Goal: Check status: Check status

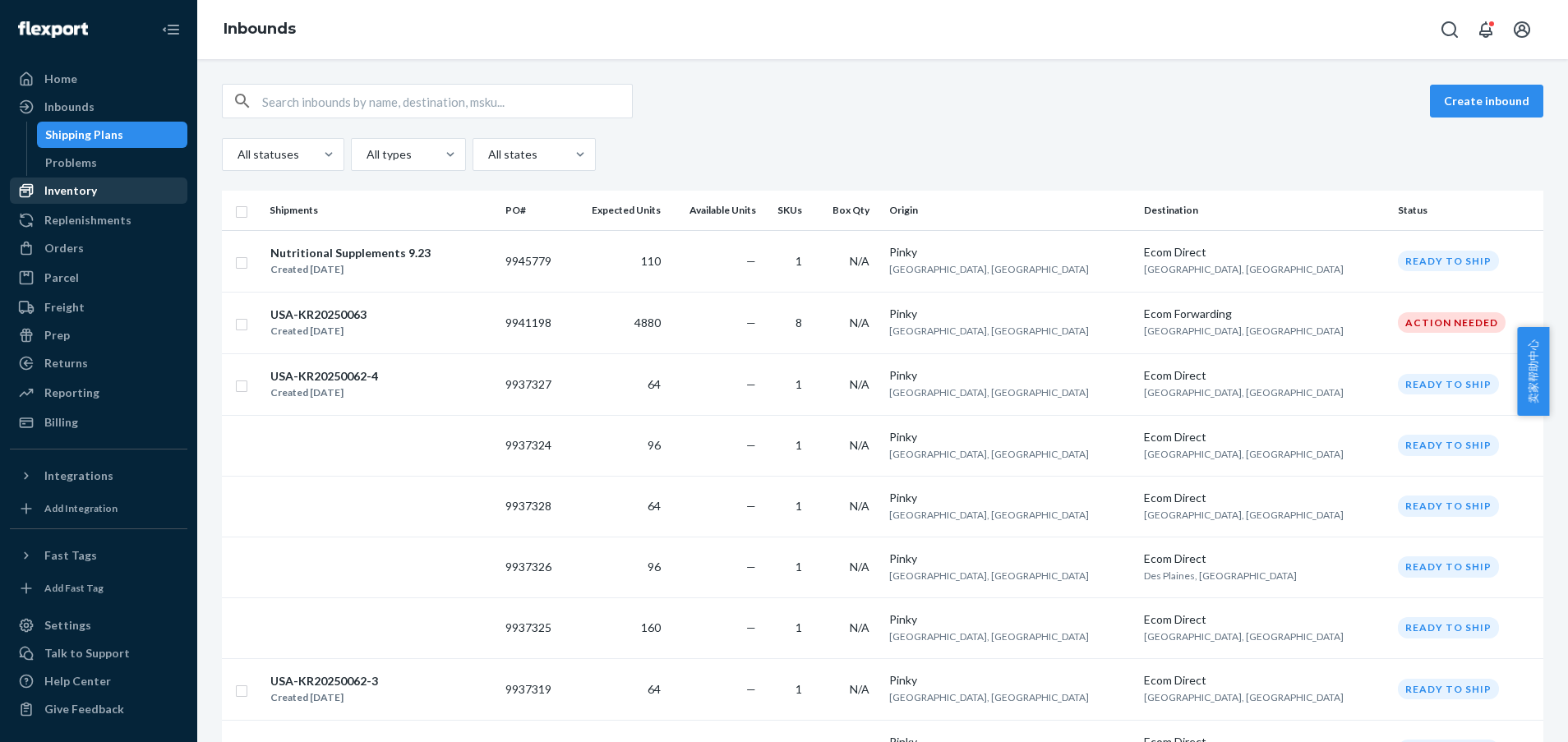
click at [68, 183] on div "Inventory" at bounding box center [71, 191] width 53 height 17
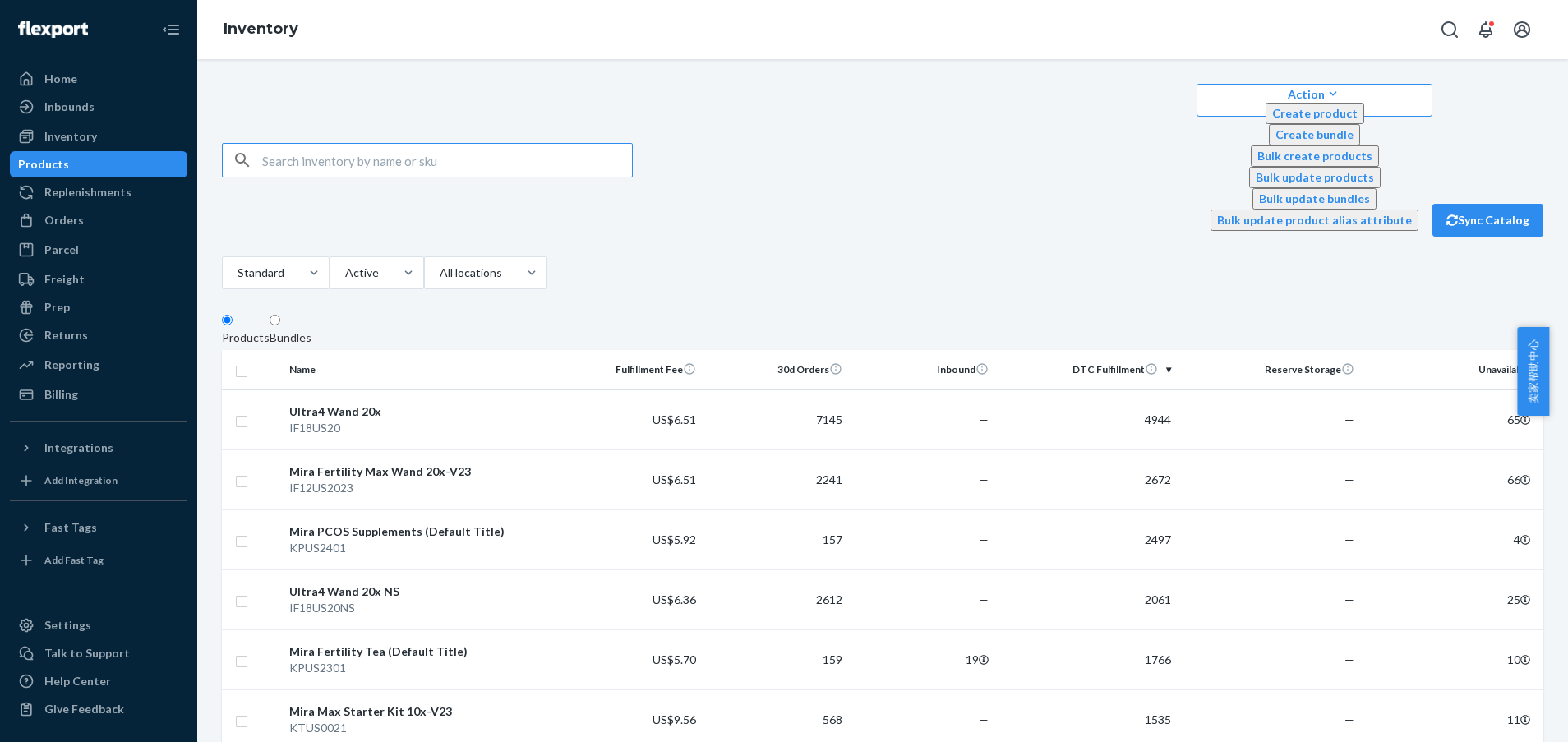
click at [416, 144] on input "text" at bounding box center [447, 160] width 370 height 33
type input "fsh"
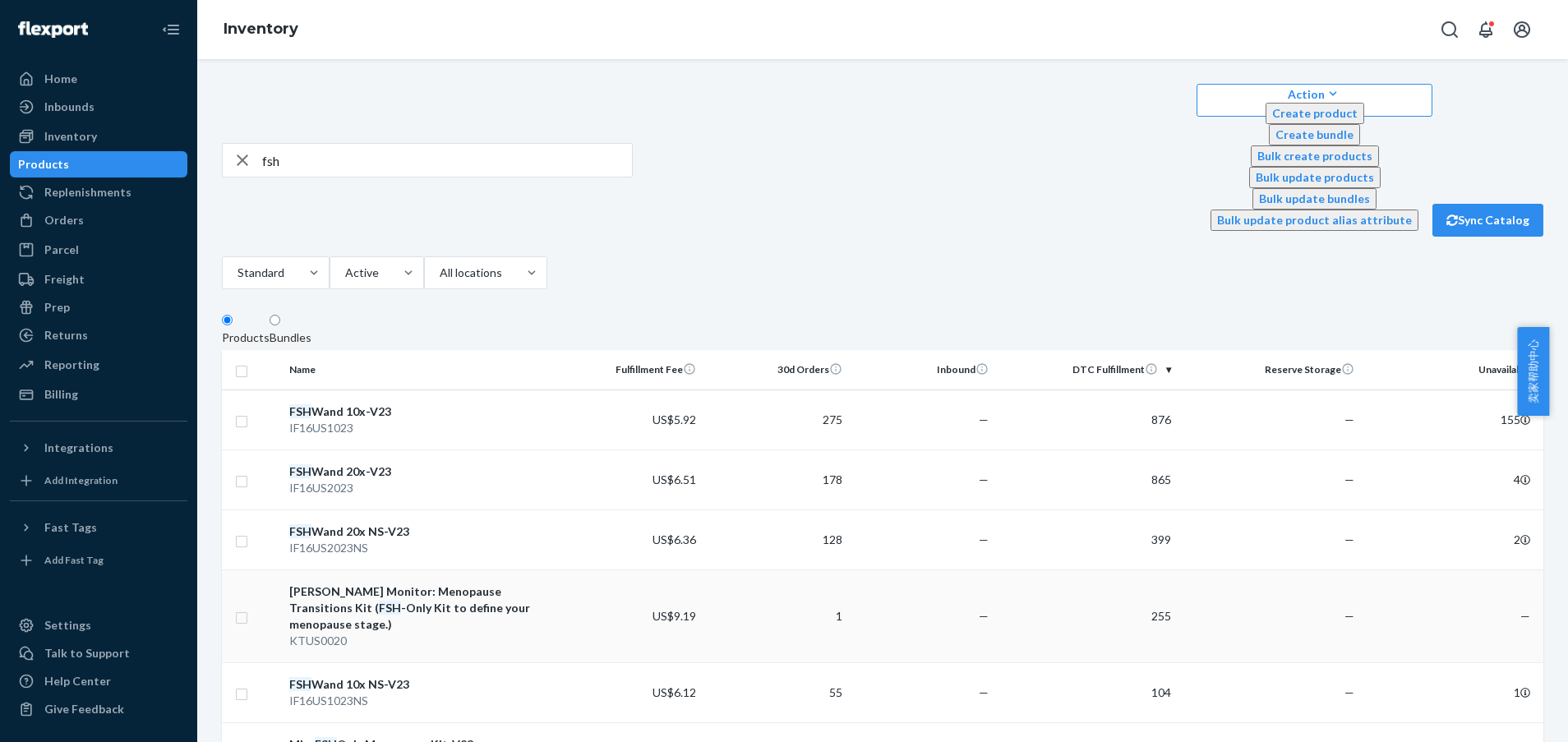
click at [450, 633] on div "KTUS0020" at bounding box center [420, 641] width 261 height 17
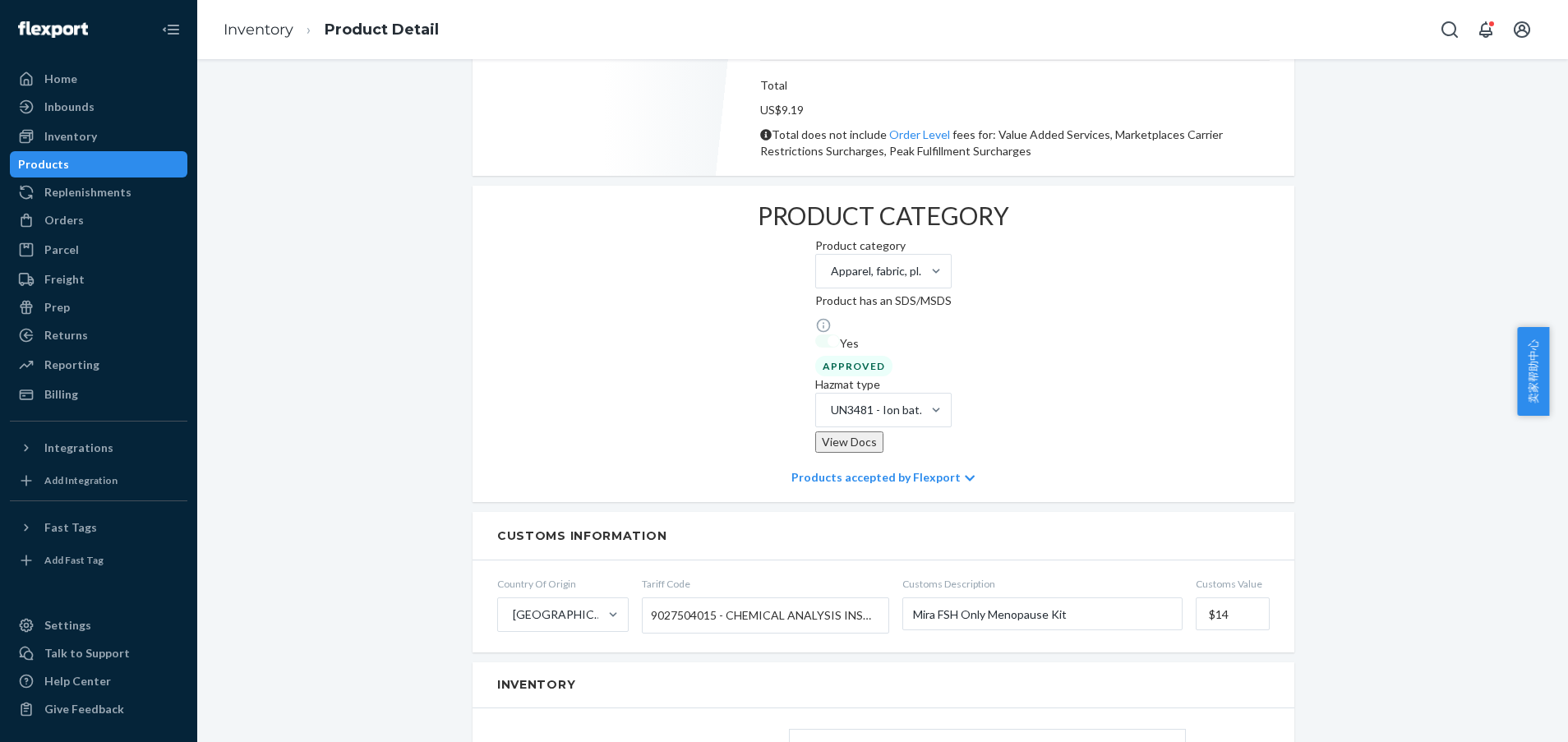
scroll to position [1109, 0]
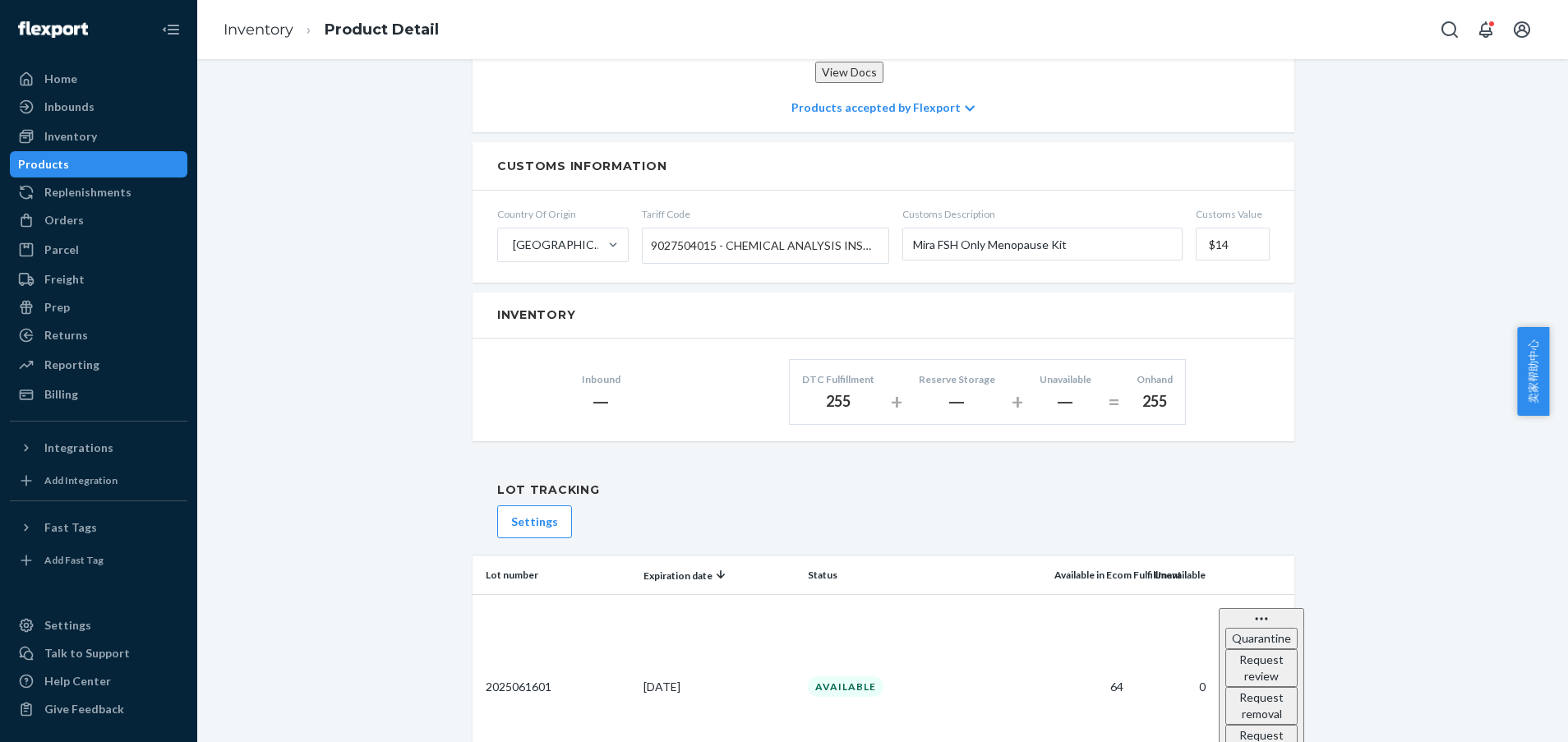
click at [1425, 331] on div "[PERSON_NAME] Monitor: Menopause Transitions Kit (FSH-Only Kit to define your m…" at bounding box center [882, 395] width 1346 height 2841
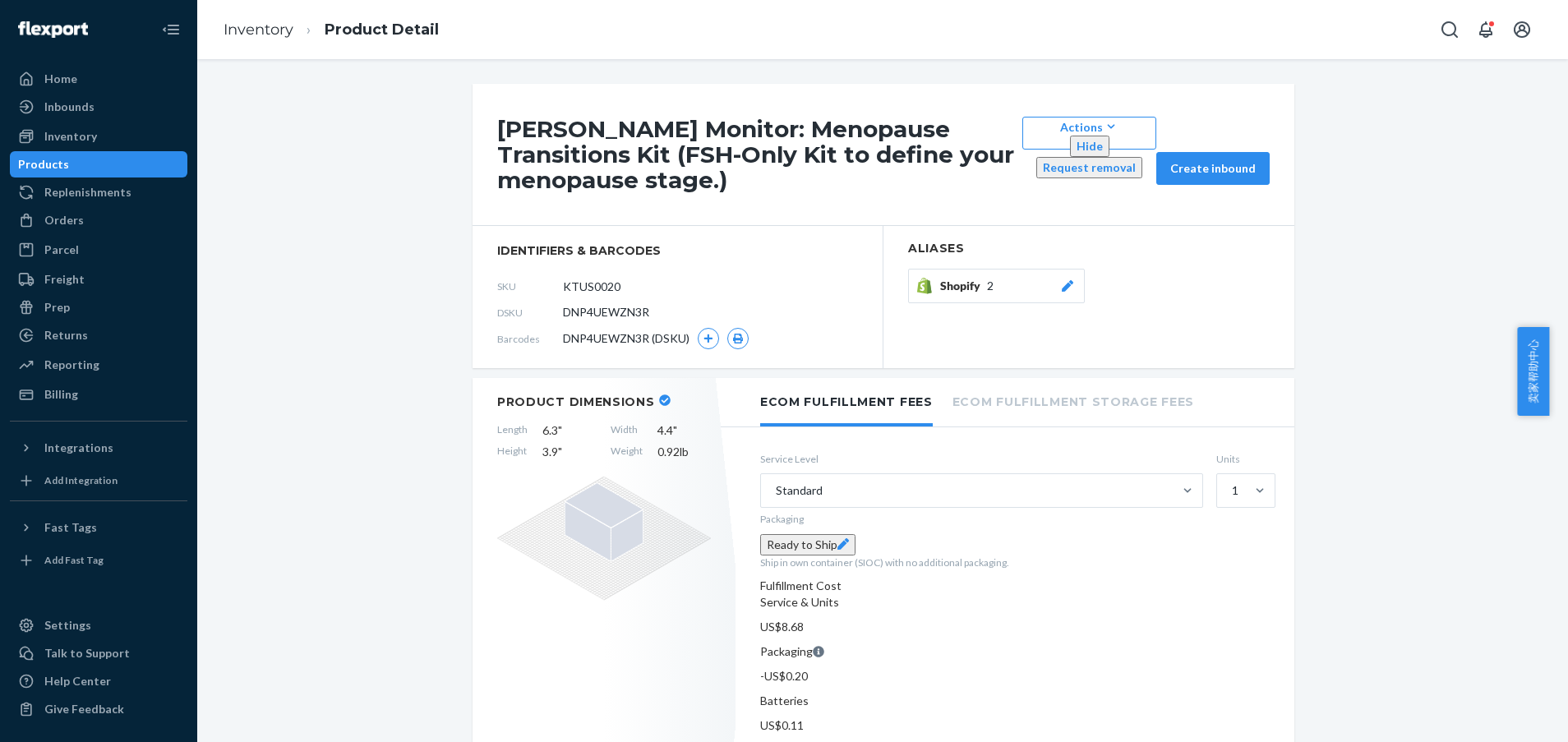
scroll to position [124, 0]
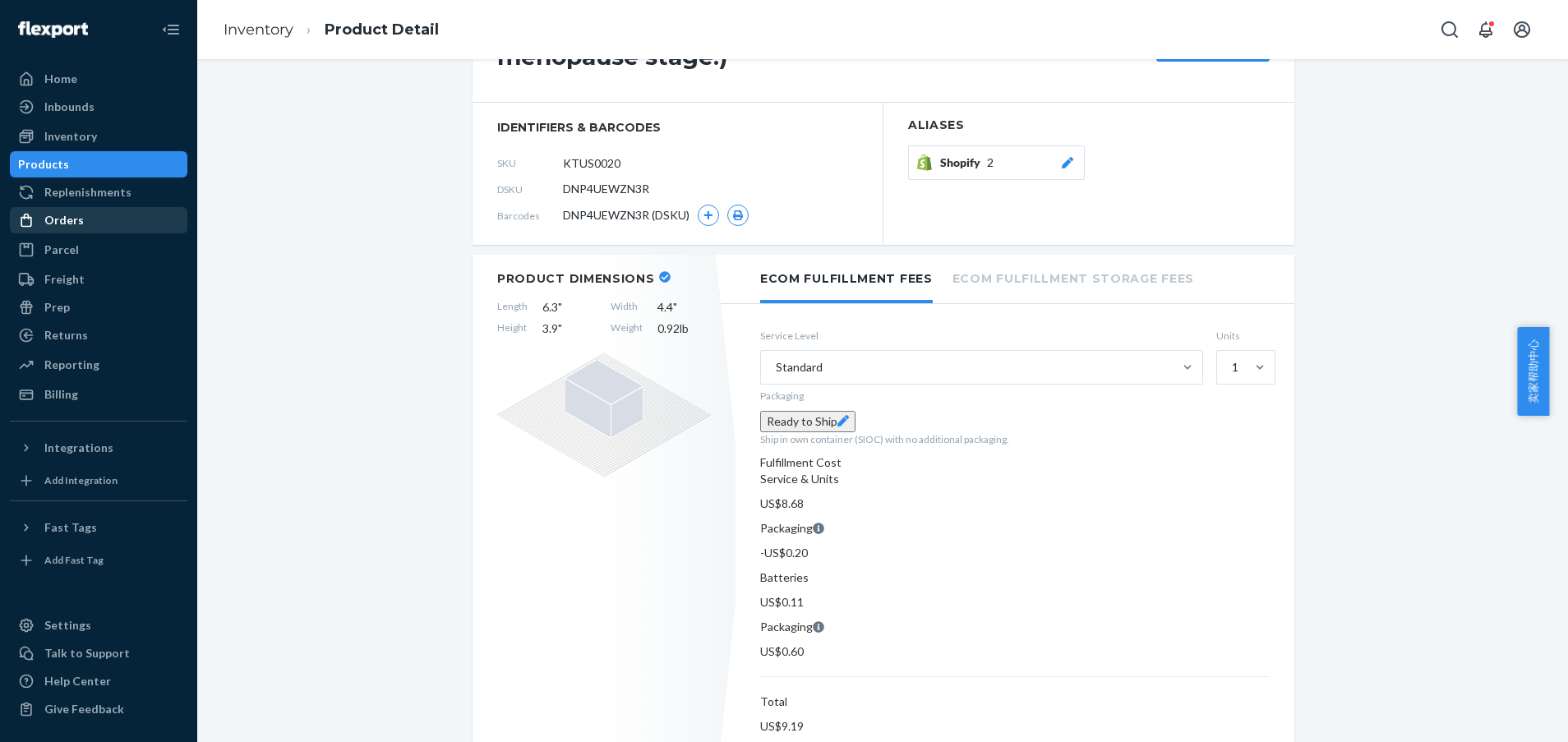
click at [82, 218] on div "Orders" at bounding box center [98, 219] width 174 height 23
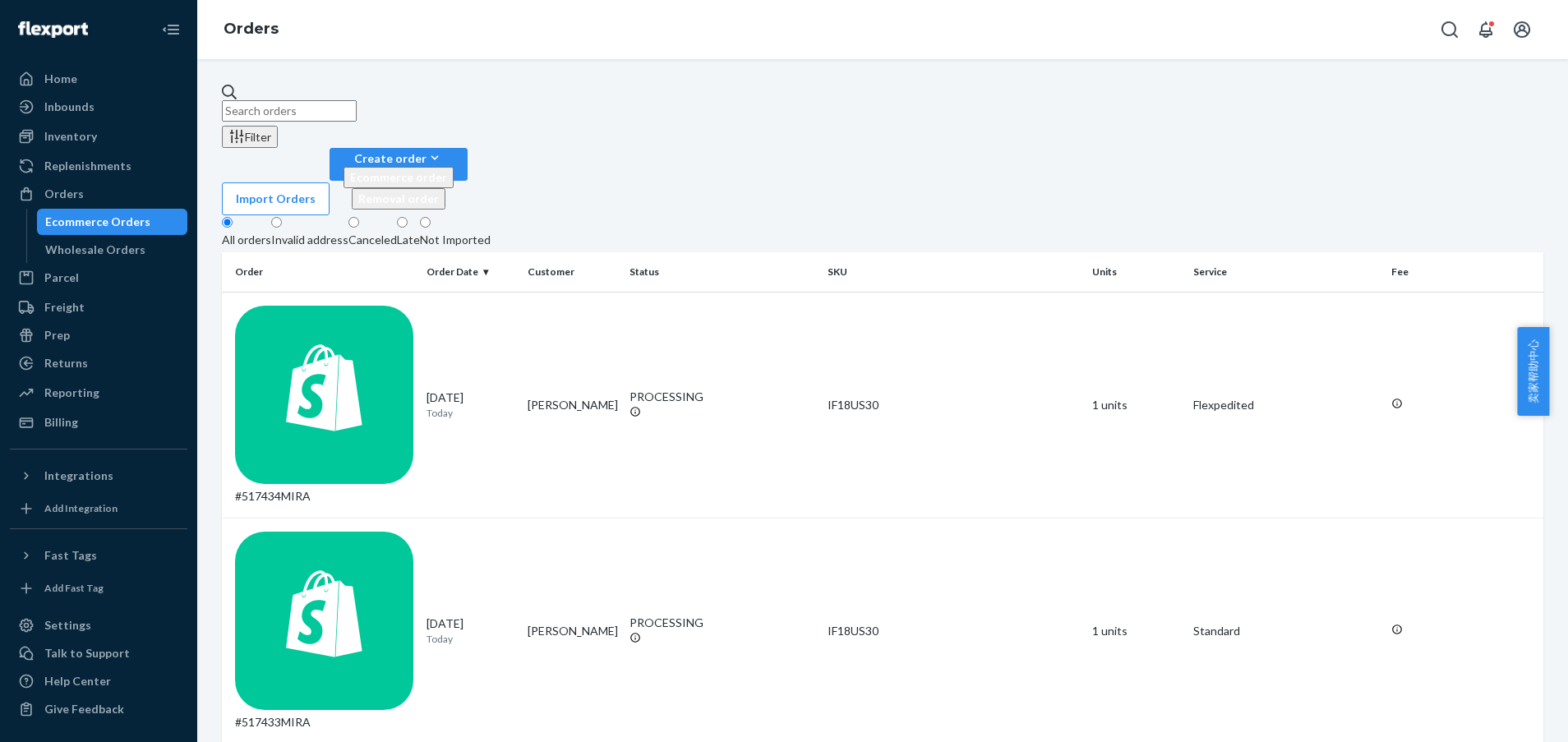
click at [356, 103] on input "text" at bounding box center [289, 110] width 135 height 21
paste input "[PERSON_NAME]"
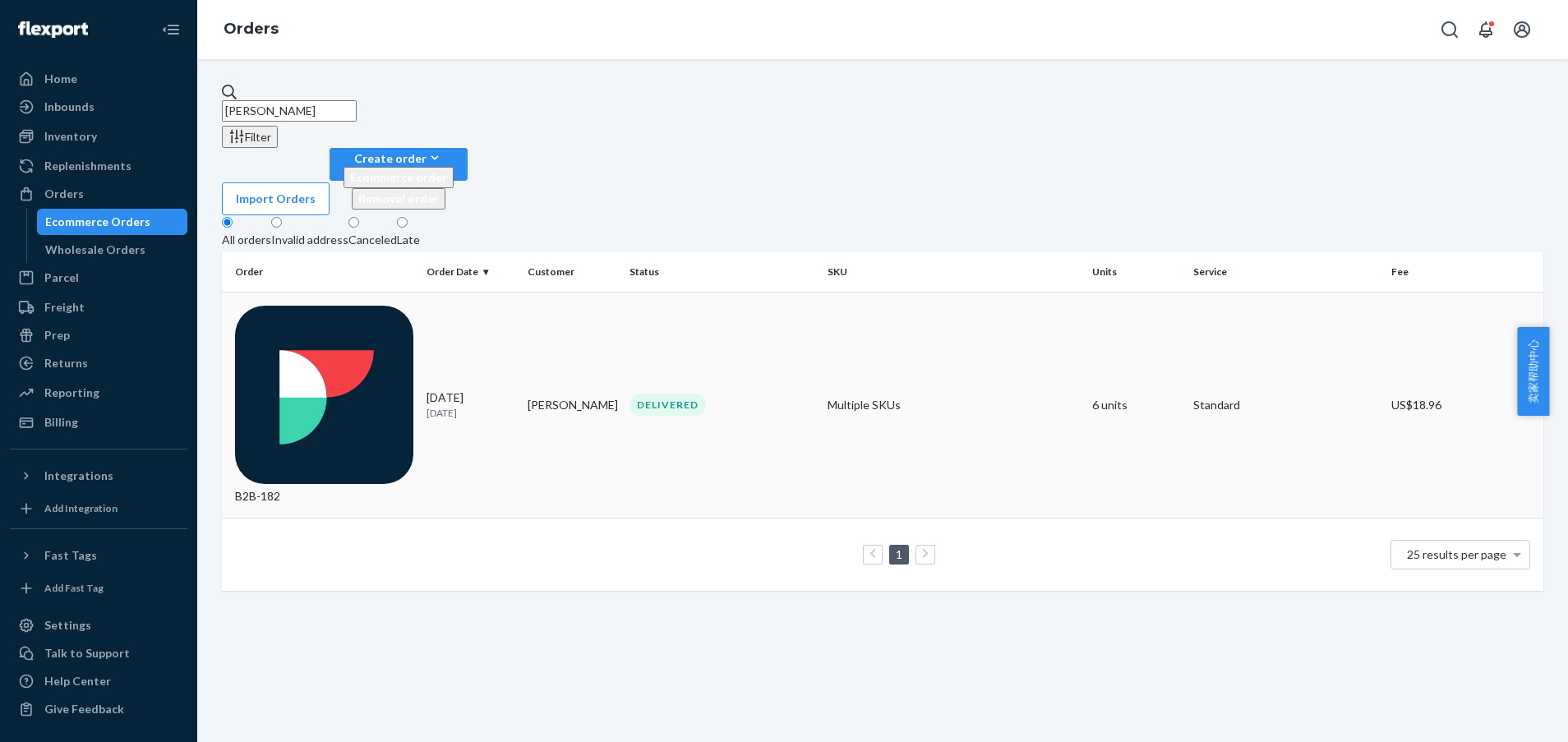
type input "[PERSON_NAME]"
click at [805, 292] on td "DELIVERED" at bounding box center [722, 404] width 198 height 226
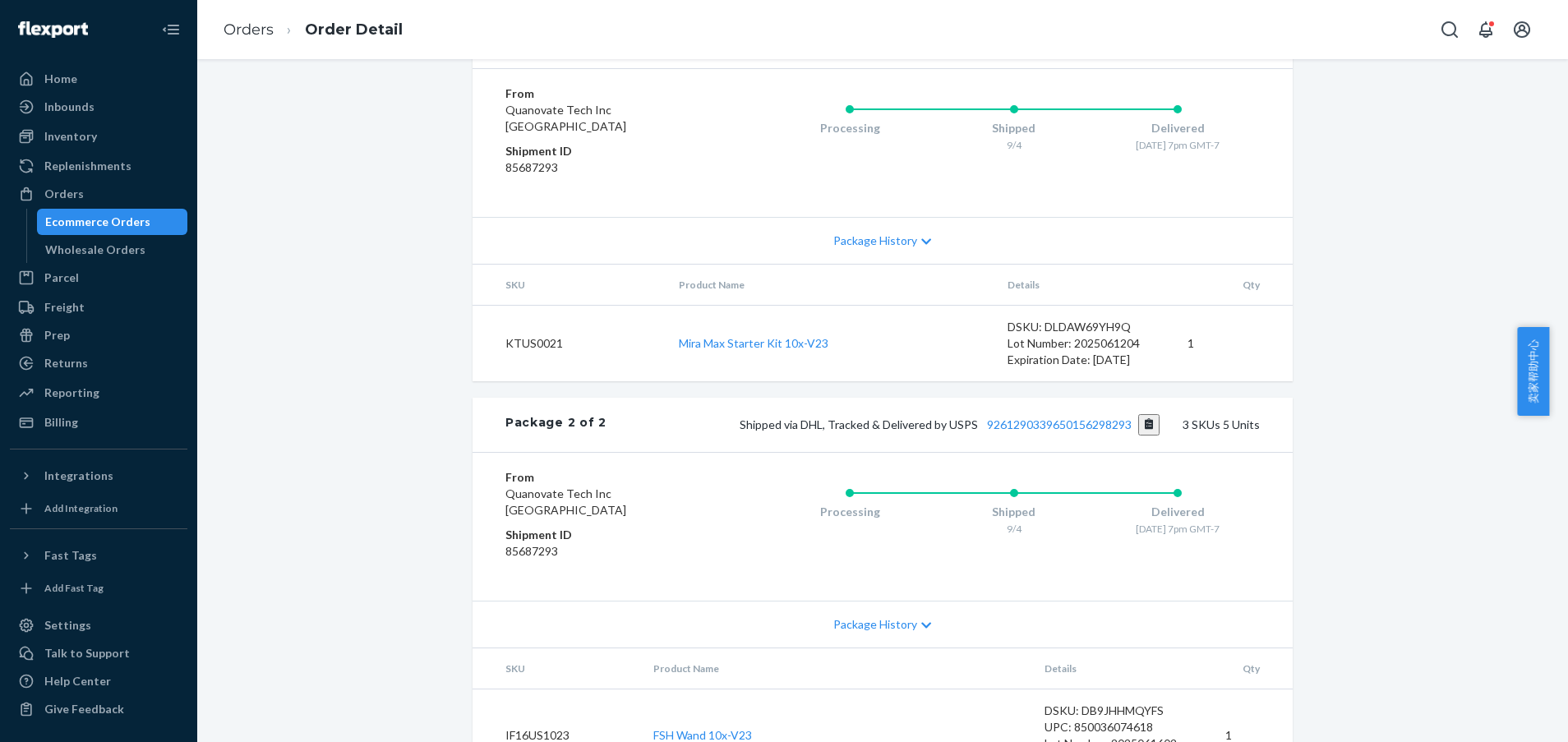
scroll to position [755, 0]
click at [1404, 300] on div "Flexport Order # B2B-182 • Standard / US$18.96 View Details Submit Claim Create…" at bounding box center [883, 134] width 1370 height 1629
click at [1447, 337] on div "Flexport Order # B2B-182 • Standard / US$18.96 View Details Submit Claim Create…" at bounding box center [883, 134] width 1370 height 1629
click at [1456, 236] on div "Flexport Order # B2B-182 • Standard / US$18.96 View Details Submit Claim Create…" at bounding box center [883, 134] width 1370 height 1629
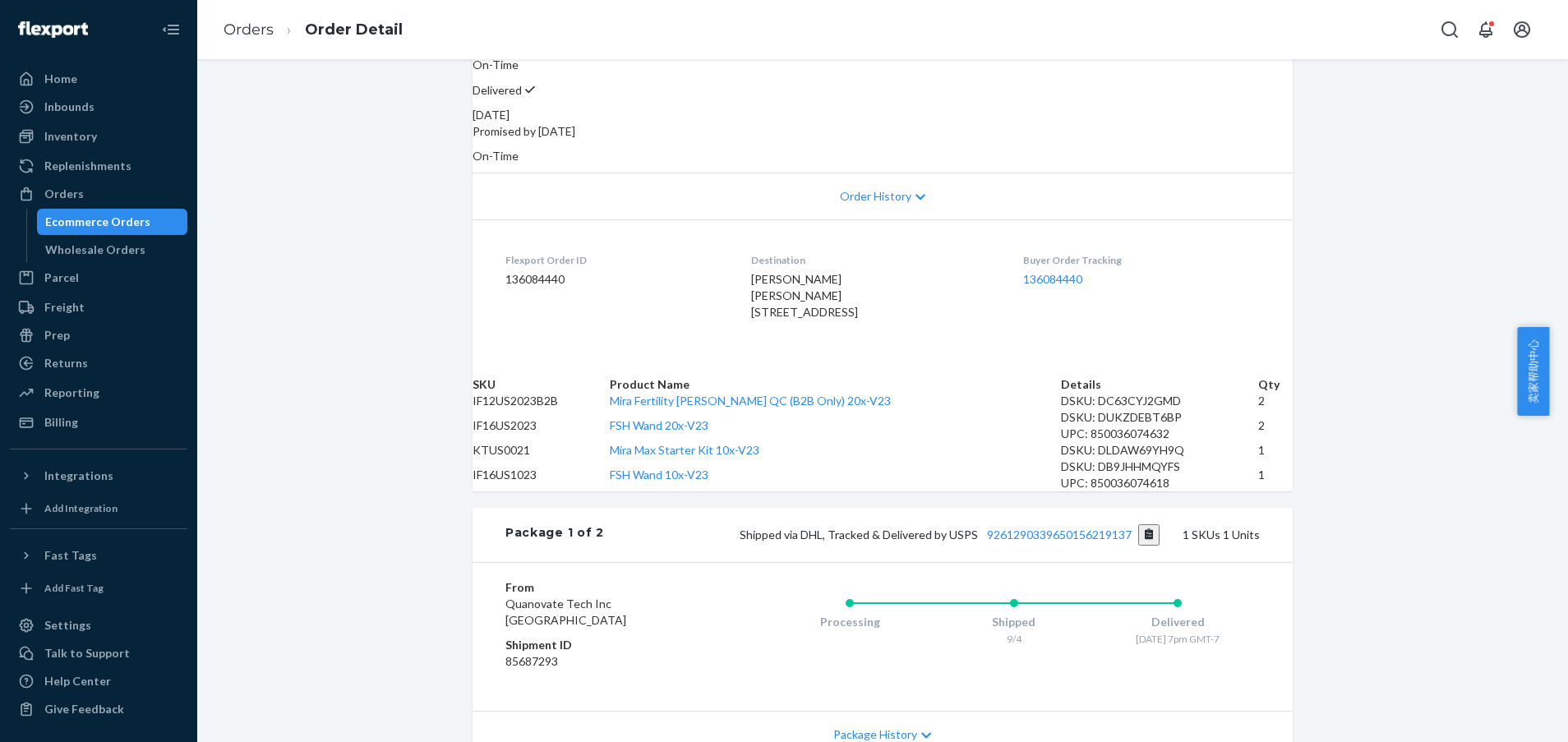
scroll to position [139, 0]
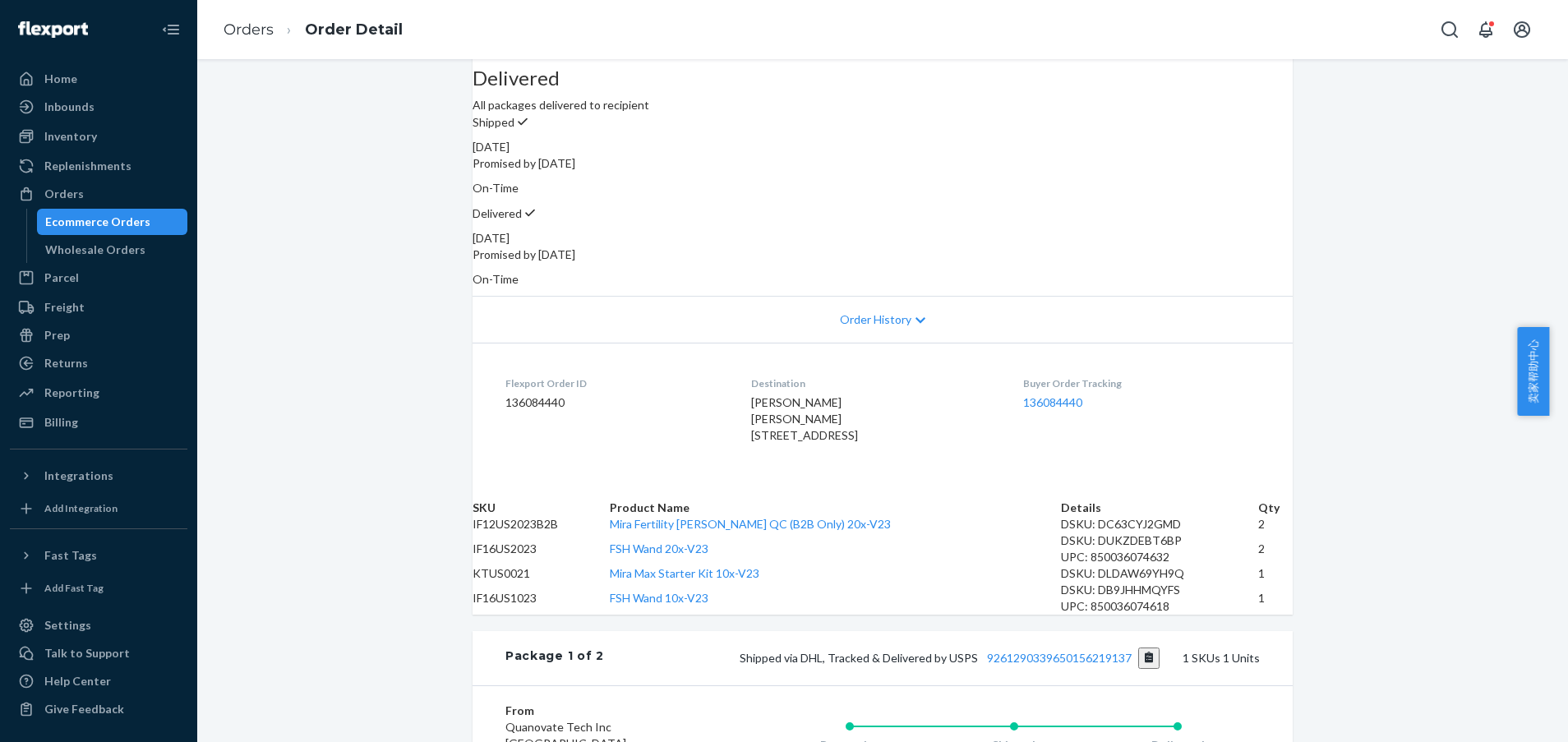
click at [534, 394] on dd "136084440" at bounding box center [615, 403] width 219 height 17
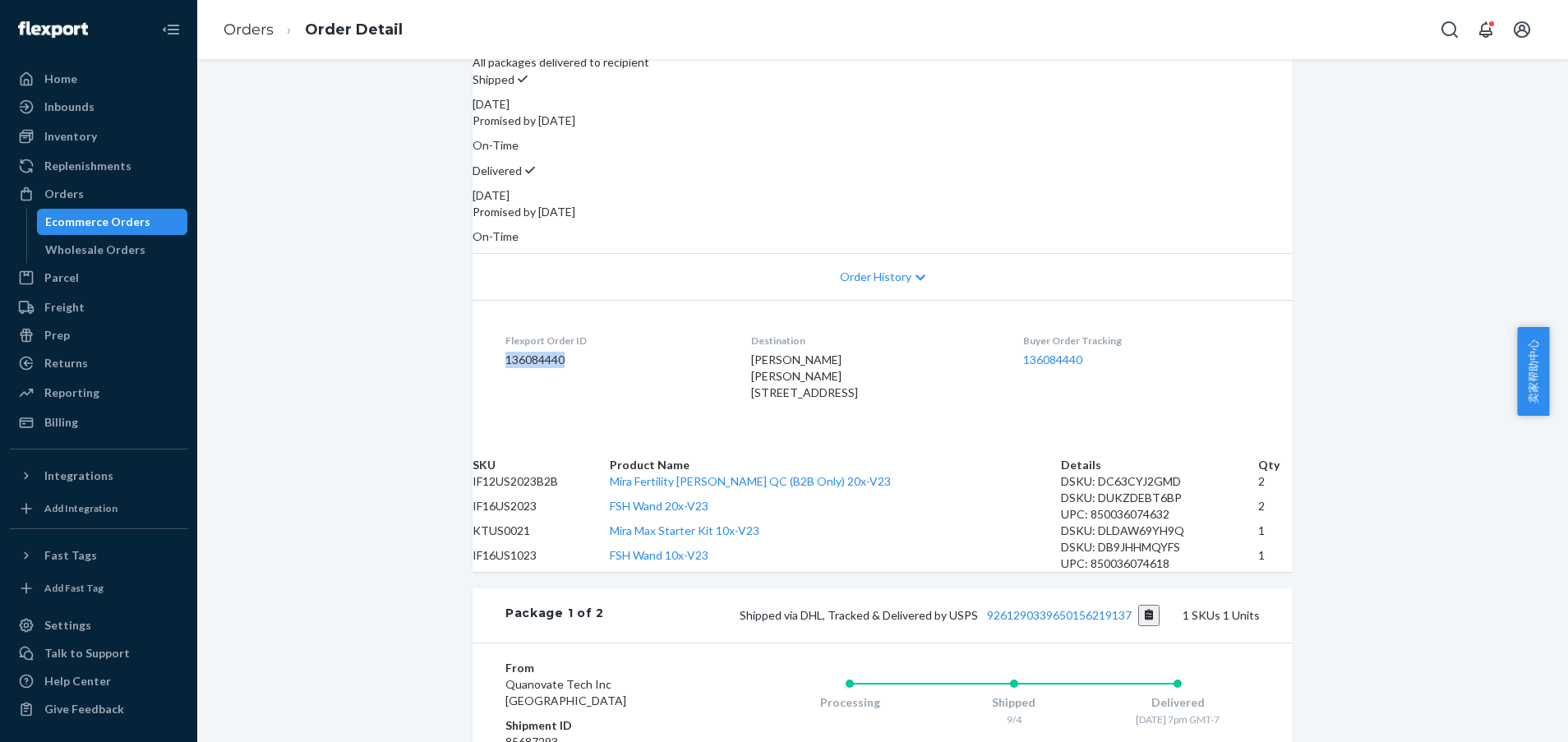
scroll to position [0, 0]
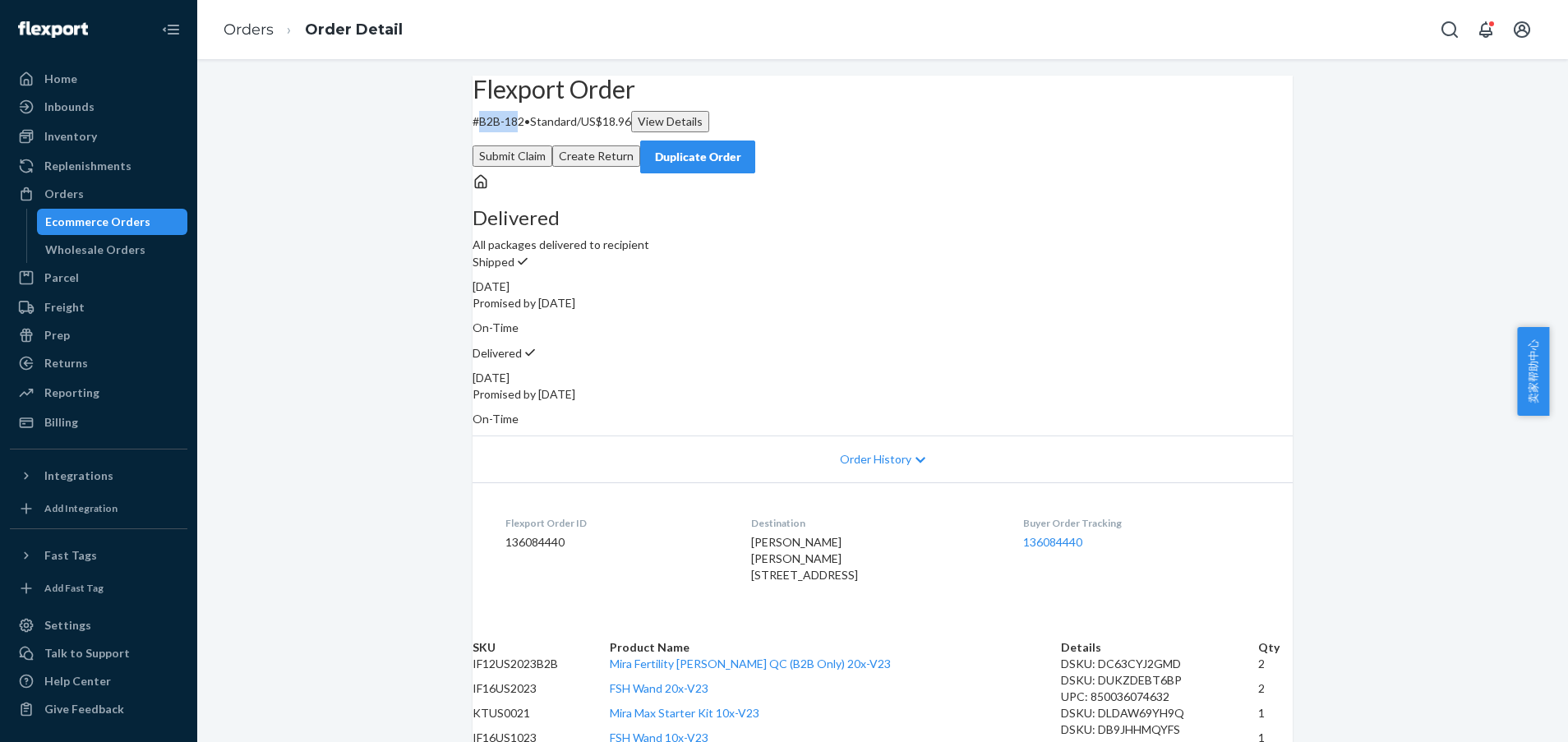
drag, startPoint x: 502, startPoint y: 161, endPoint x: 543, endPoint y: 156, distance: 41.3
click at [543, 132] on p "# B2B-182 • Standard / US$18.96 View Details" at bounding box center [883, 121] width 821 height 21
drag, startPoint x: 721, startPoint y: 520, endPoint x: 784, endPoint y: 513, distance: 63.4
click at [784, 513] on dl "Flexport Order ID 136084440 Destination [PERSON_NAME] [PERSON_NAME] [STREET_ADD…" at bounding box center [883, 552] width 821 height 139
copy span "[PERSON_NAME]"
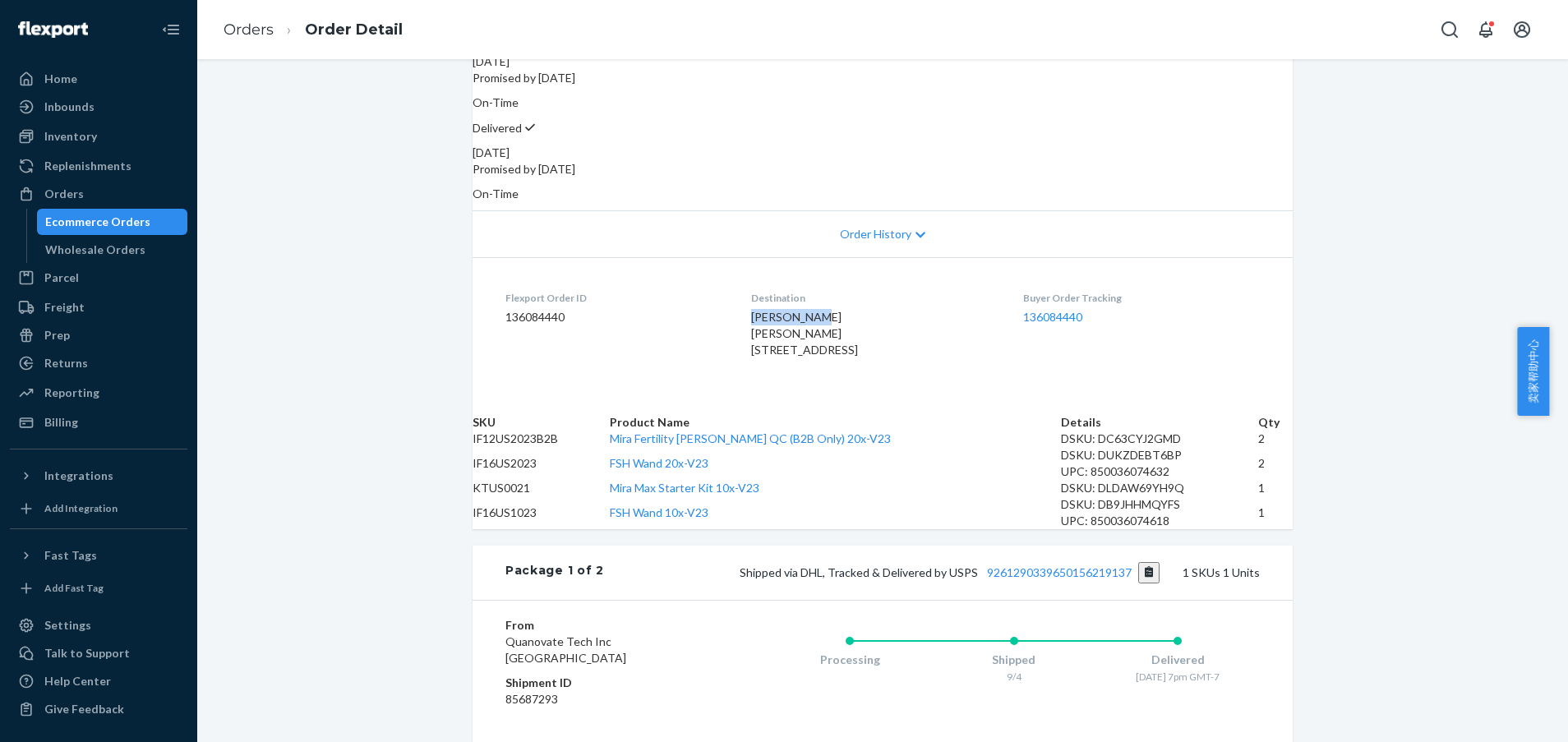
scroll to position [246, 0]
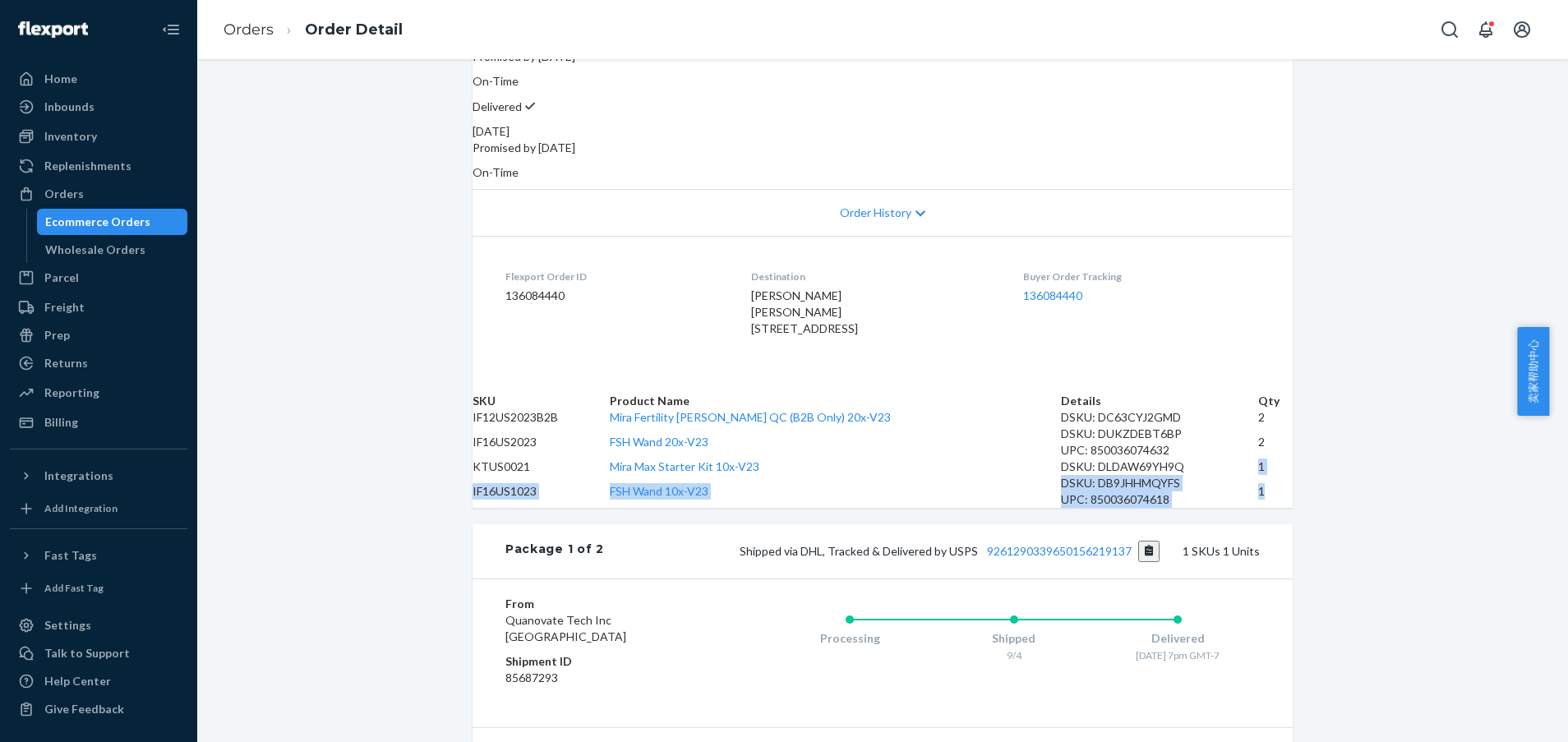
click at [1265, 508] on tbody "IF12US2023B2B Mira Fertility Max Wand QC (B2B Only) 20x-V23 DSKU: DC63CYJ2GMD 2…" at bounding box center [883, 458] width 821 height 98
drag, startPoint x: 1412, startPoint y: 295, endPoint x: 1404, endPoint y: 276, distance: 20.6
click at [1412, 295] on div "Flexport Order # B2B-182 • Standard / US$18.96 View Details Submit Claim Create…" at bounding box center [883, 644] width 1370 height 1629
click at [1433, 510] on div "Flexport Order # B2B-182 • Standard / US$18.96 View Details Submit Claim Create…" at bounding box center [883, 644] width 1370 height 1629
click at [1333, 170] on div "Flexport Order # B2B-182 • Standard / US$18.96 View Details Submit Claim Create…" at bounding box center [883, 644] width 1370 height 1629
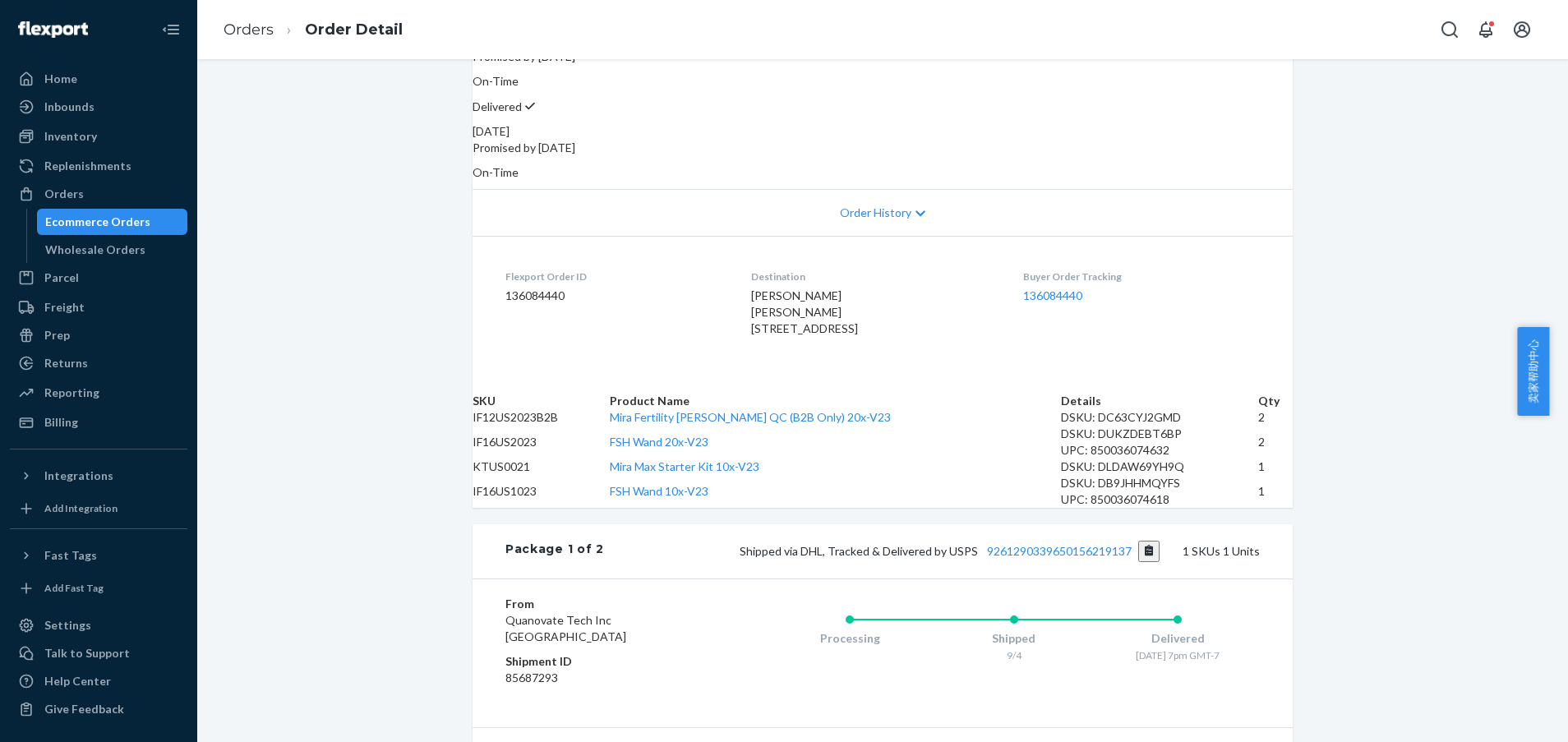
click at [1340, 128] on div "Flexport Order # B2B-182 • Standard / US$18.96 View Details Submit Claim Create…" at bounding box center [883, 644] width 1370 height 1629
click at [1423, 182] on div "Flexport Order # B2B-182 • Standard / US$18.96 View Details Submit Claim Create…" at bounding box center [883, 644] width 1370 height 1629
click at [1414, 145] on div "Flexport Order # B2B-182 • Standard / US$18.96 View Details Submit Claim Create…" at bounding box center [883, 644] width 1370 height 1629
click at [1407, 585] on div "Flexport Order # B2B-182 • Standard / US$18.96 View Details Submit Claim Create…" at bounding box center [883, 644] width 1370 height 1629
click at [66, 197] on div "Orders" at bounding box center [64, 194] width 40 height 17
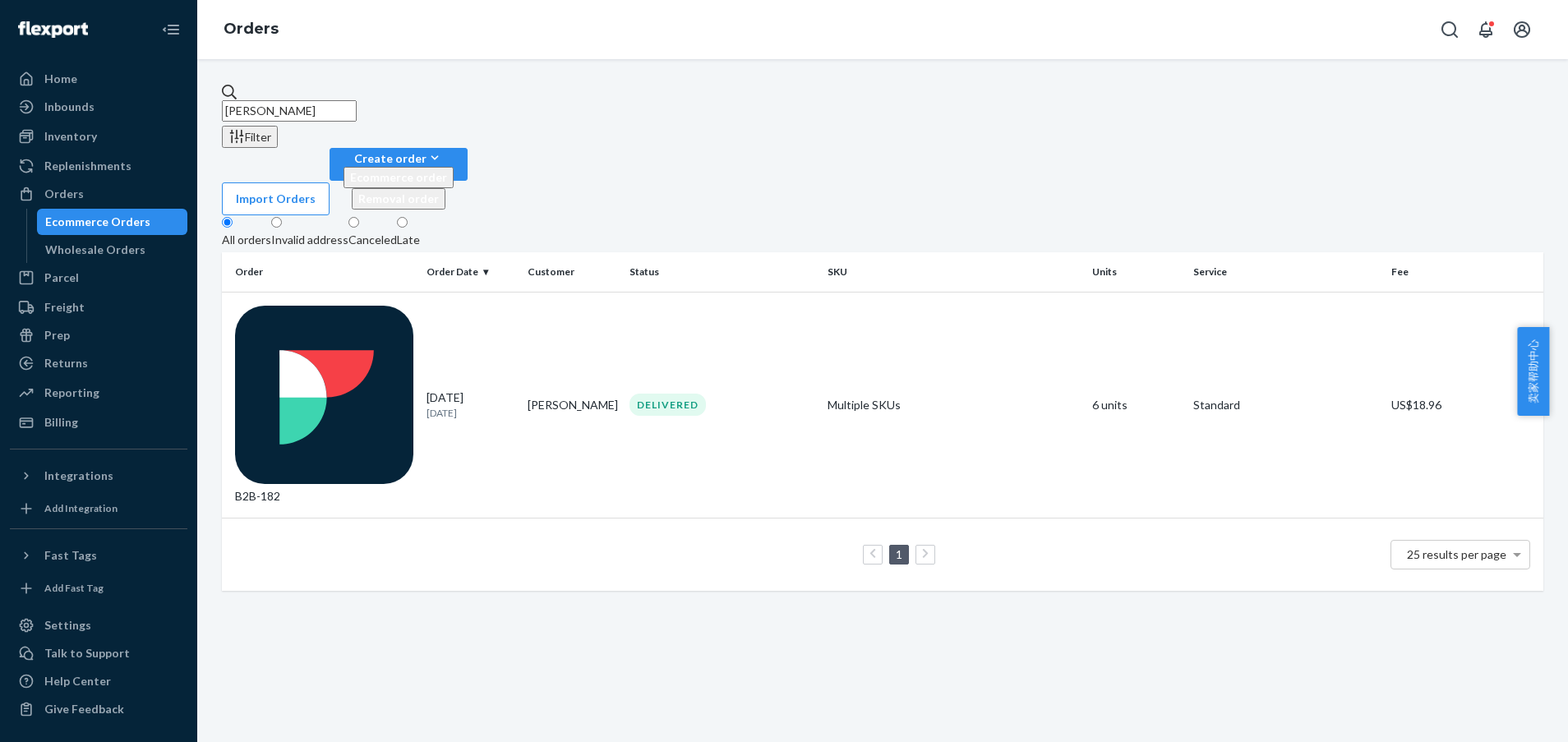
click at [1400, 416] on div "[PERSON_NAME] Filter Import Orders Create order Ecommerce order Removal order A…" at bounding box center [883, 400] width 1370 height 682
drag, startPoint x: 329, startPoint y: 112, endPoint x: 205, endPoint y: 108, distance: 124.1
click at [205, 108] on div "[PERSON_NAME] Filter Import Orders Create order Ecommerce order Removal order A…" at bounding box center [883, 400] width 1370 height 682
